Goal: Check status: Check status

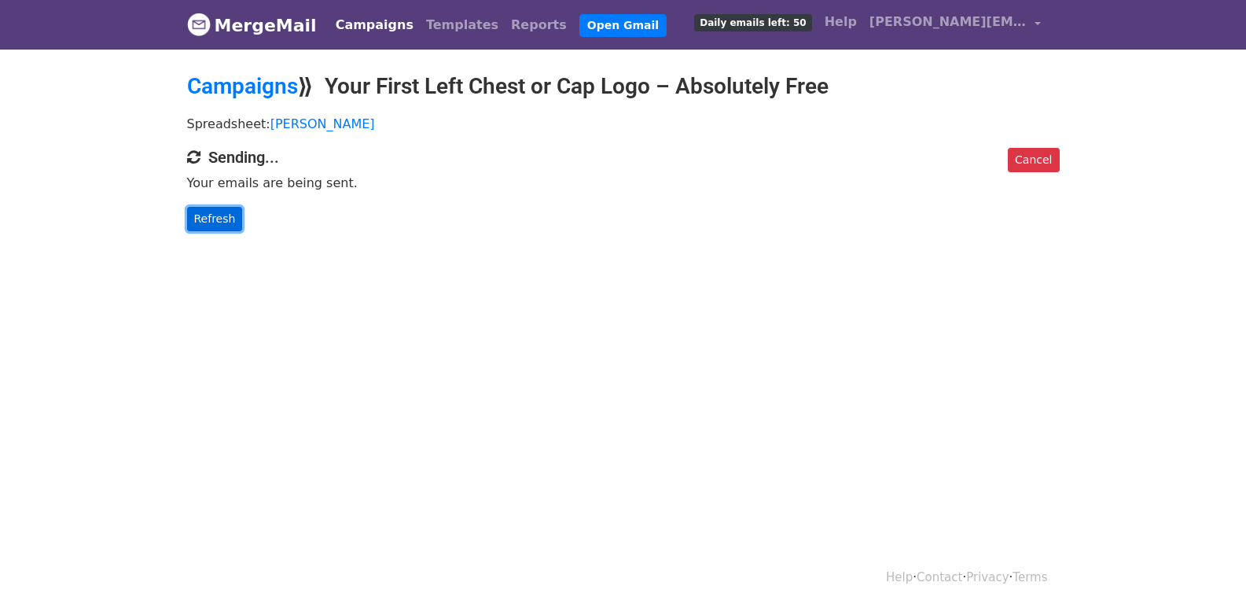
click at [215, 226] on link "Refresh" at bounding box center [215, 219] width 56 height 24
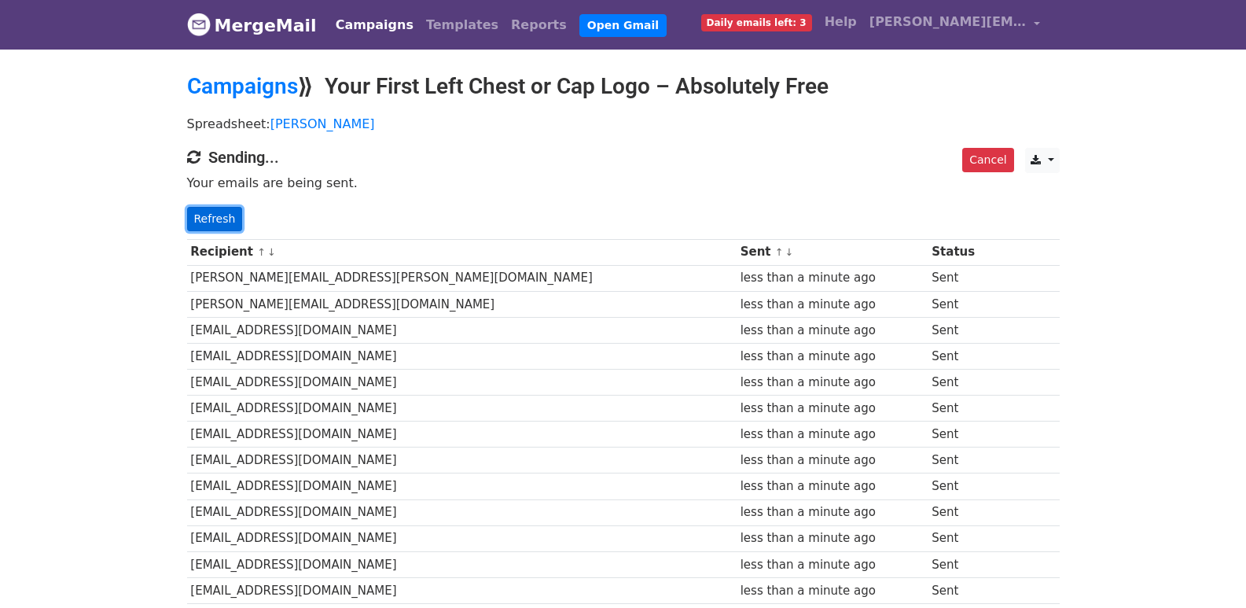
click at [201, 207] on link "Refresh" at bounding box center [215, 219] width 56 height 24
